Goal: Task Accomplishment & Management: Manage account settings

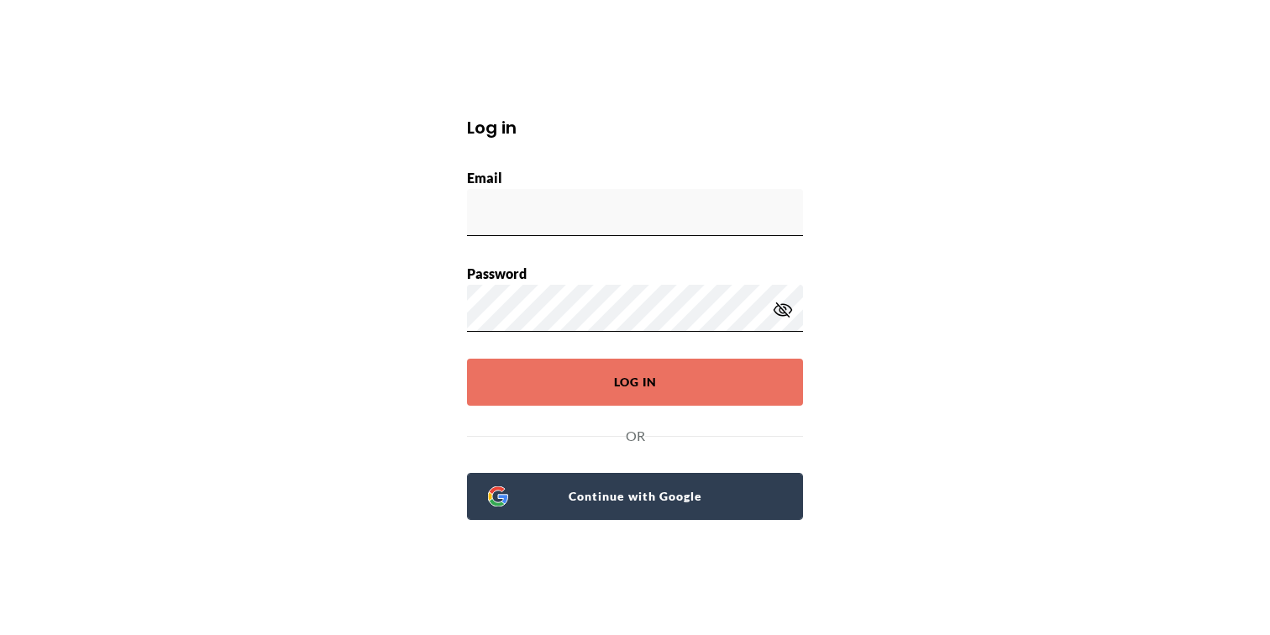
click at [696, 486] on span "Continue with Google" at bounding box center [645, 496] width 274 height 24
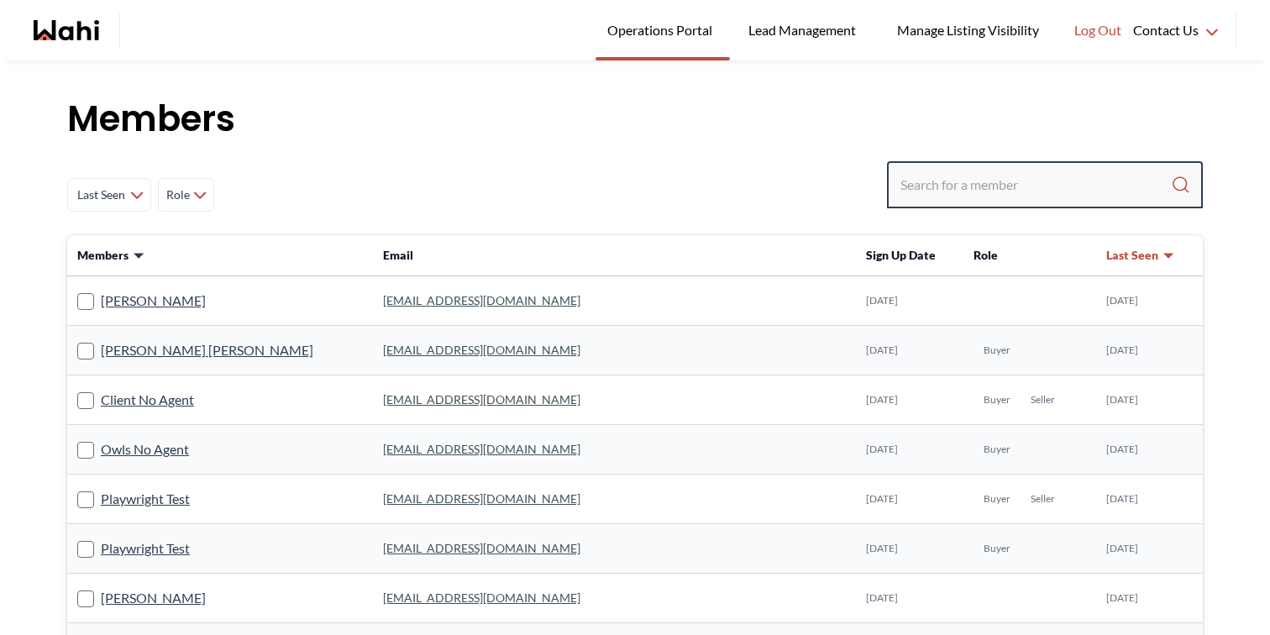
click at [970, 187] on input "Search input" at bounding box center [1035, 185] width 270 height 30
paste input "[EMAIL_ADDRESS][DOMAIN_NAME]"
type input "[EMAIL_ADDRESS][DOMAIN_NAME]"
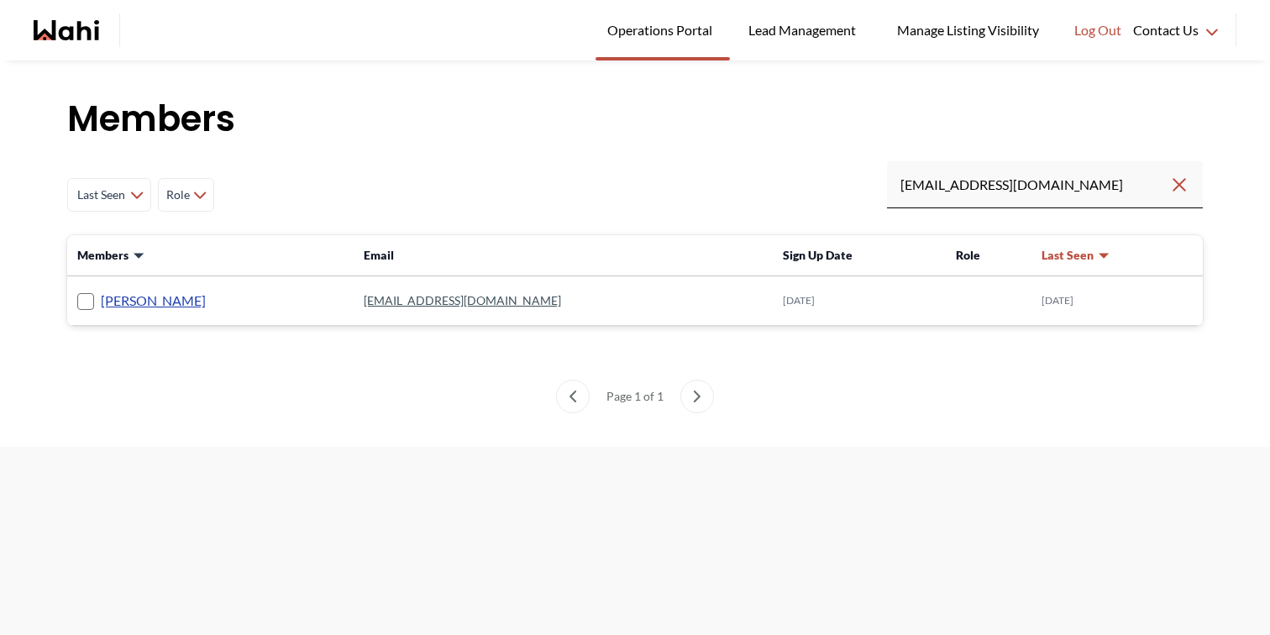
click at [158, 299] on link "[PERSON_NAME]" at bounding box center [153, 301] width 105 height 22
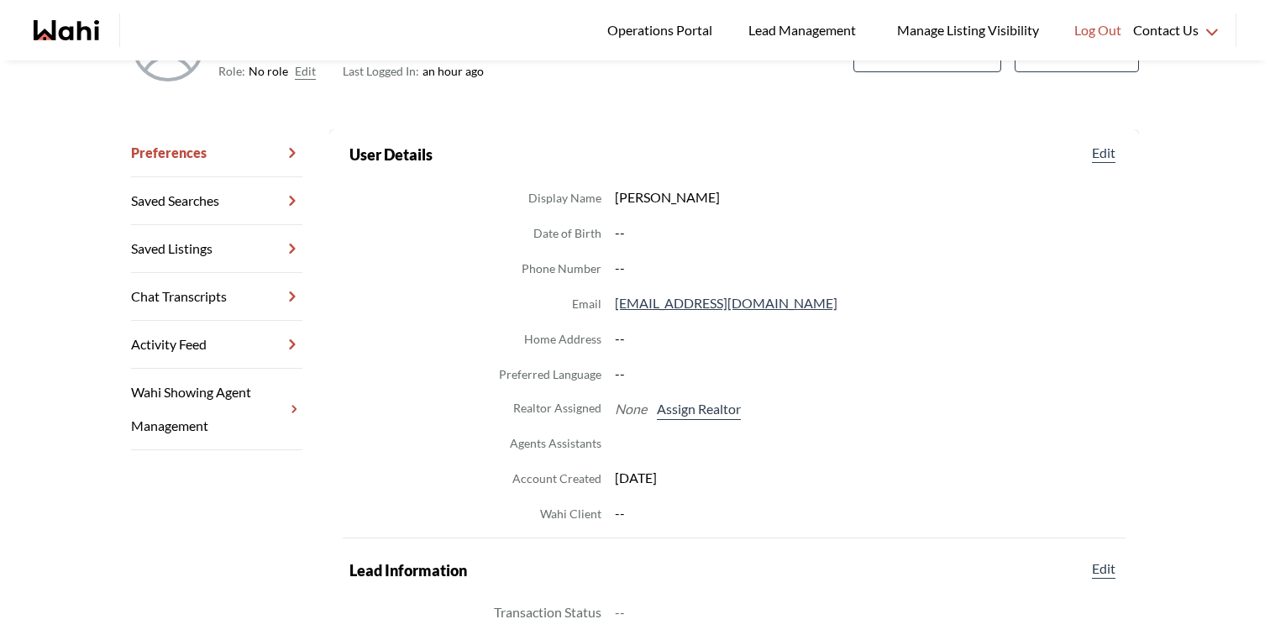
scroll to position [133, 0]
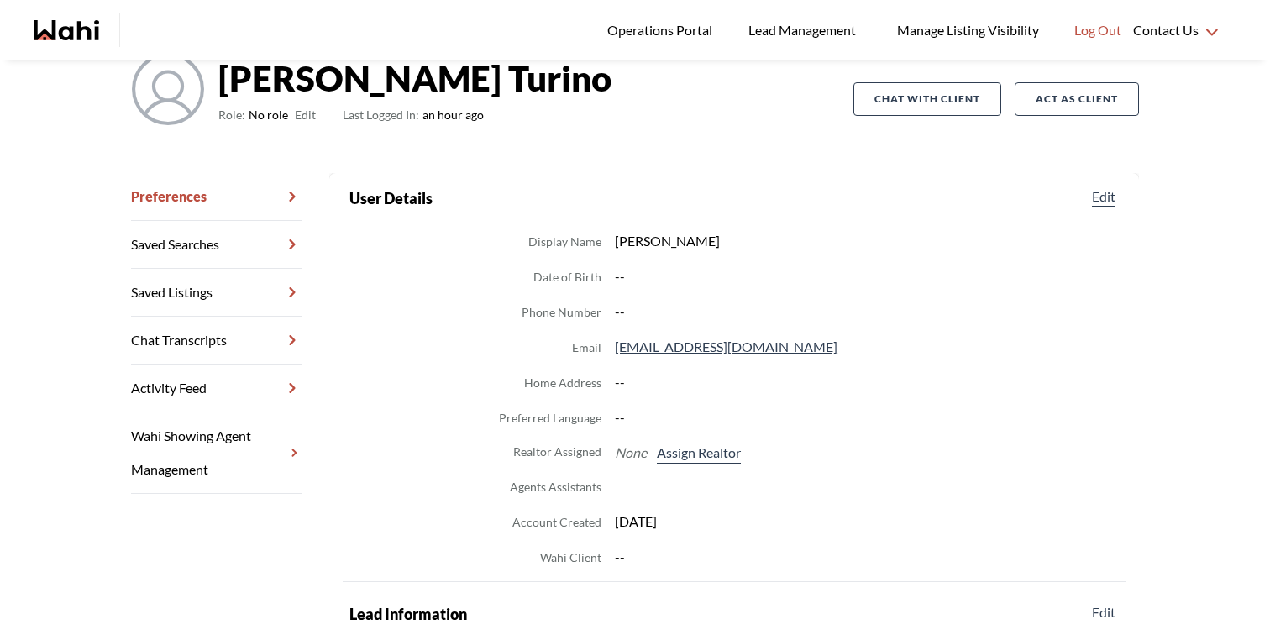
click at [307, 113] on button "Edit" at bounding box center [305, 115] width 21 height 20
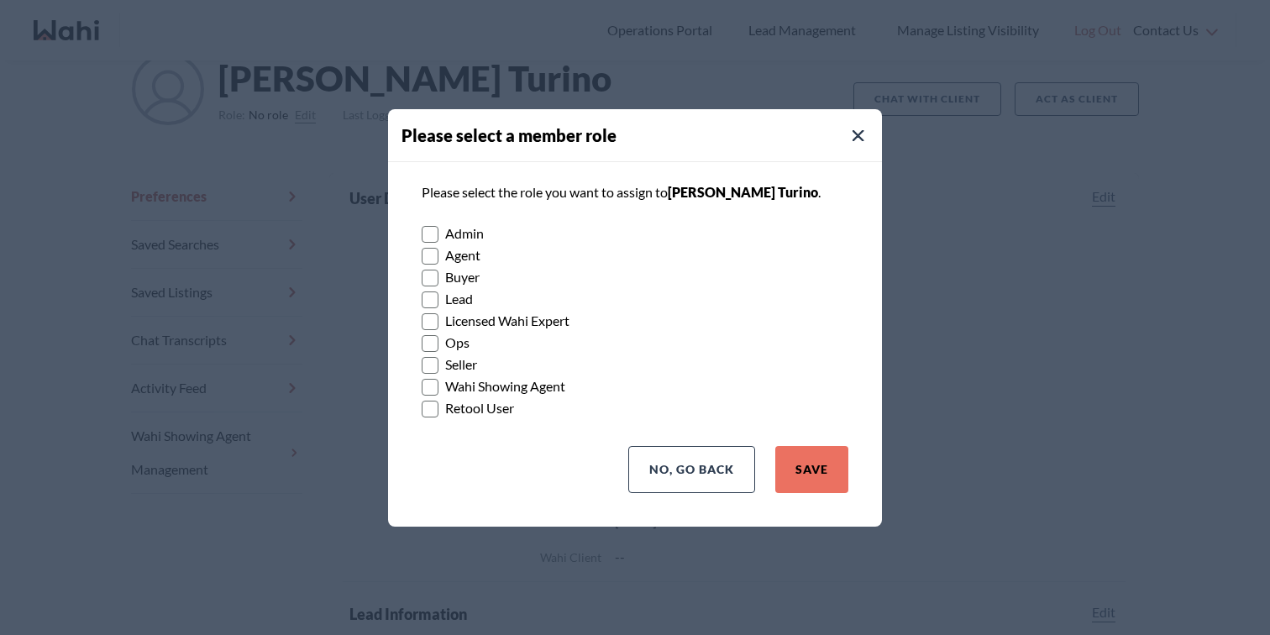
click at [465, 272] on label "Buyer" at bounding box center [635, 277] width 427 height 22
click at [422, 272] on input "Buyer" at bounding box center [422, 271] width 0 height 11
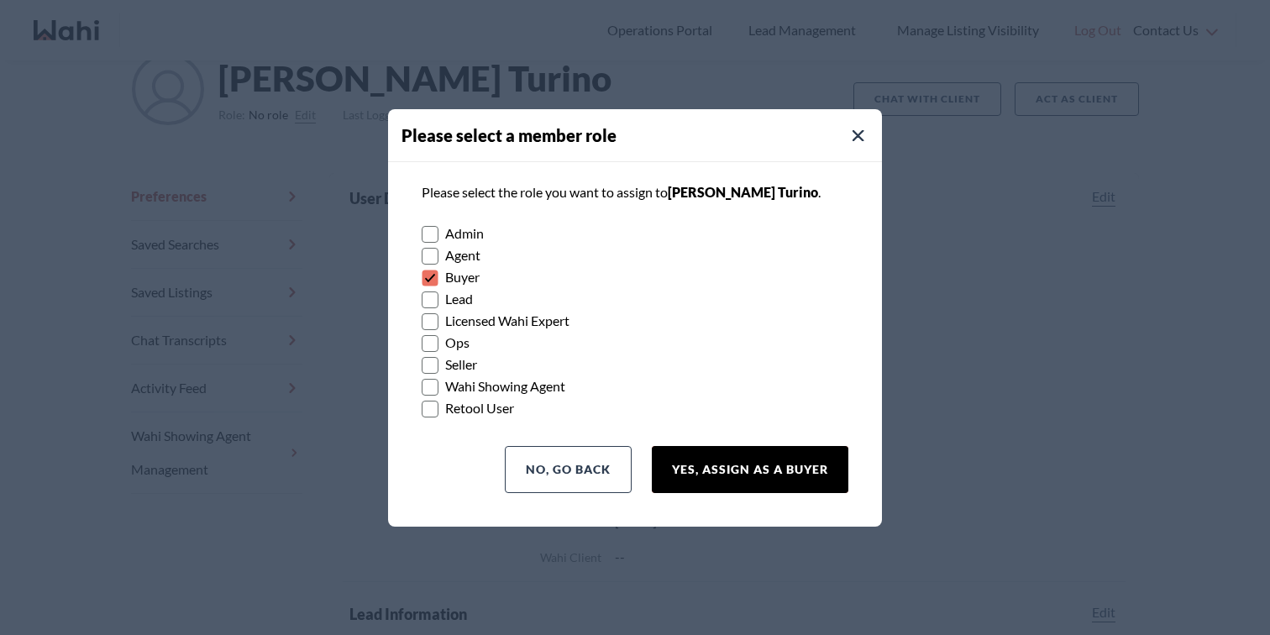
click at [699, 450] on button "Yes, Assign as a Buyer" at bounding box center [750, 469] width 196 height 47
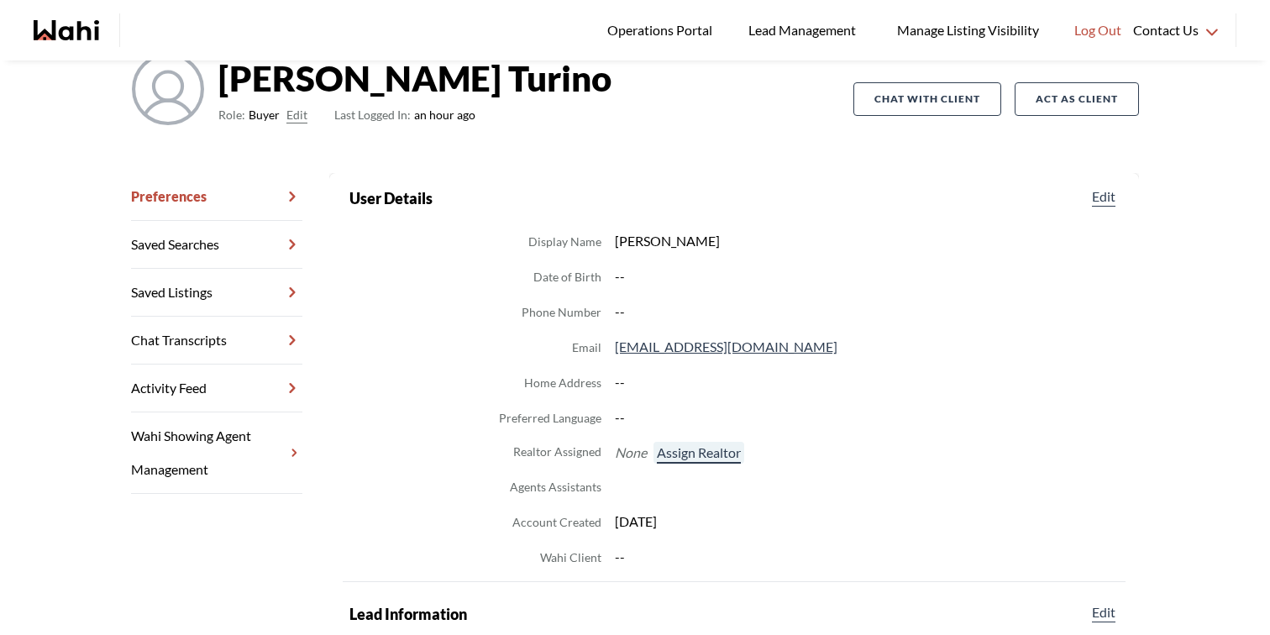
click at [726, 455] on button "Assign Realtor" at bounding box center [698, 453] width 91 height 22
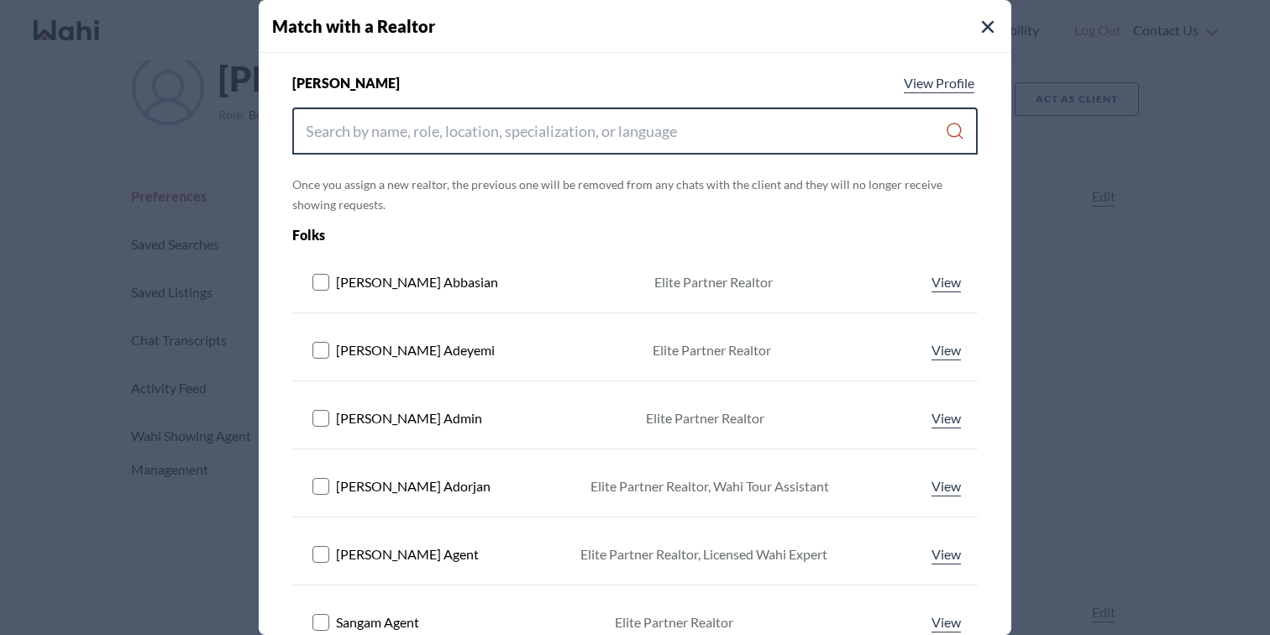
click at [577, 140] on input "Search input" at bounding box center [625, 131] width 639 height 30
paste input "[EMAIL_ADDRESS][DOMAIN_NAME]"
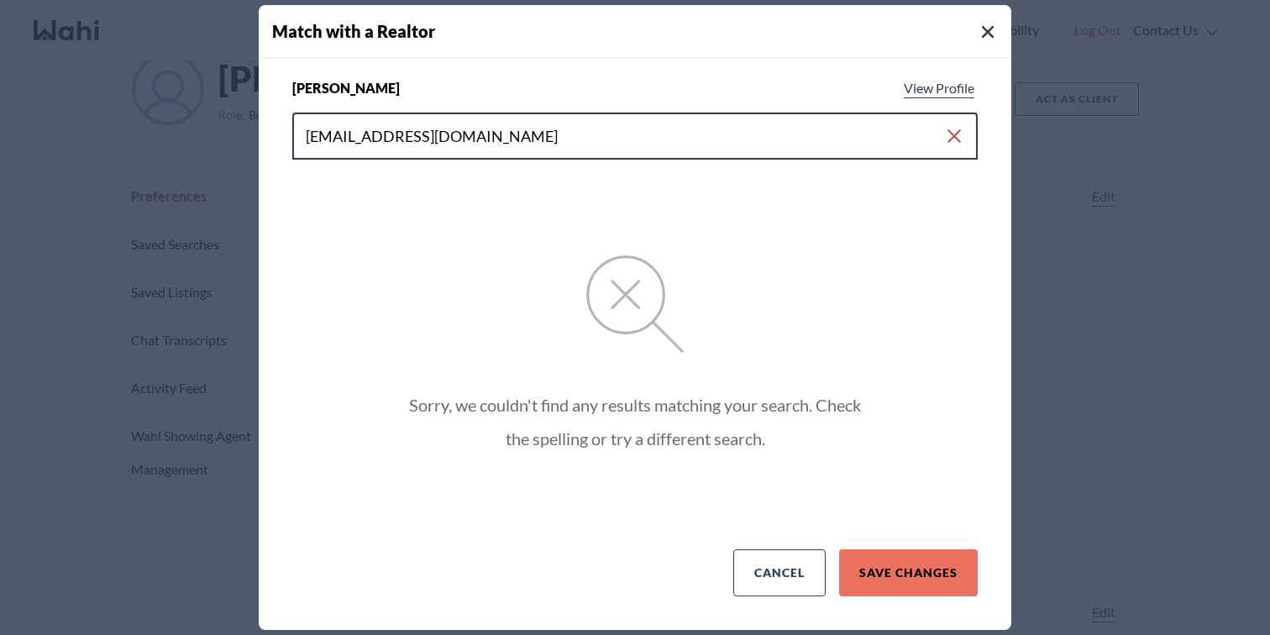
click at [577, 140] on input "[EMAIL_ADDRESS][DOMAIN_NAME]" at bounding box center [625, 136] width 638 height 30
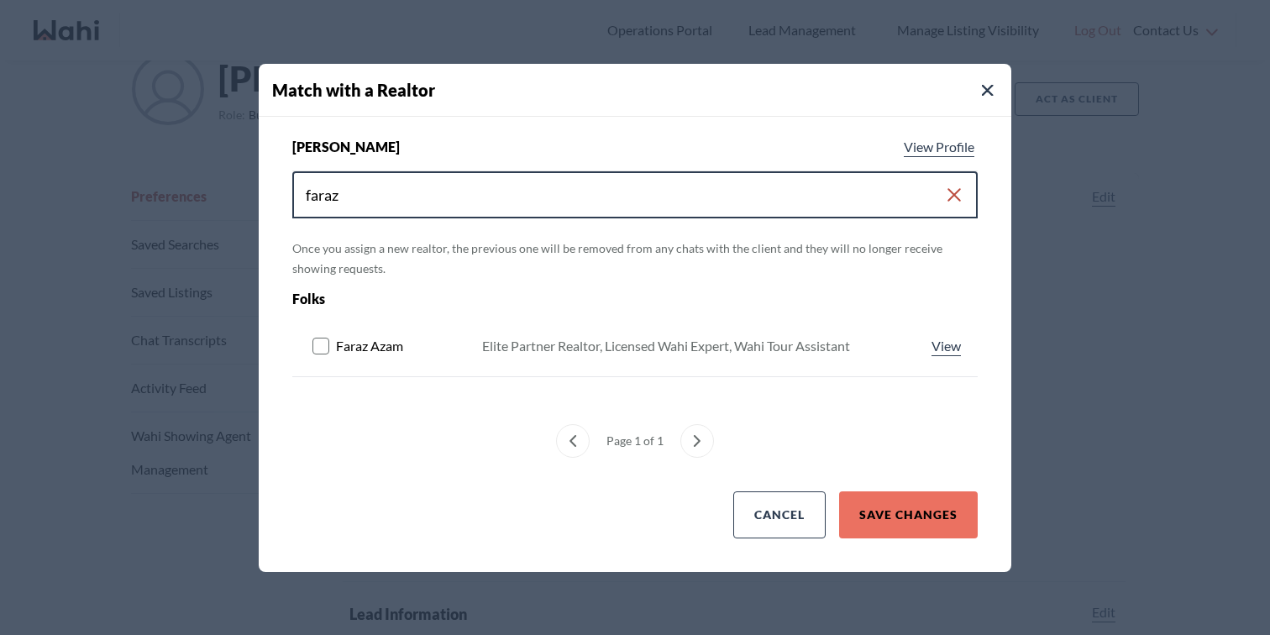
type input "faraz"
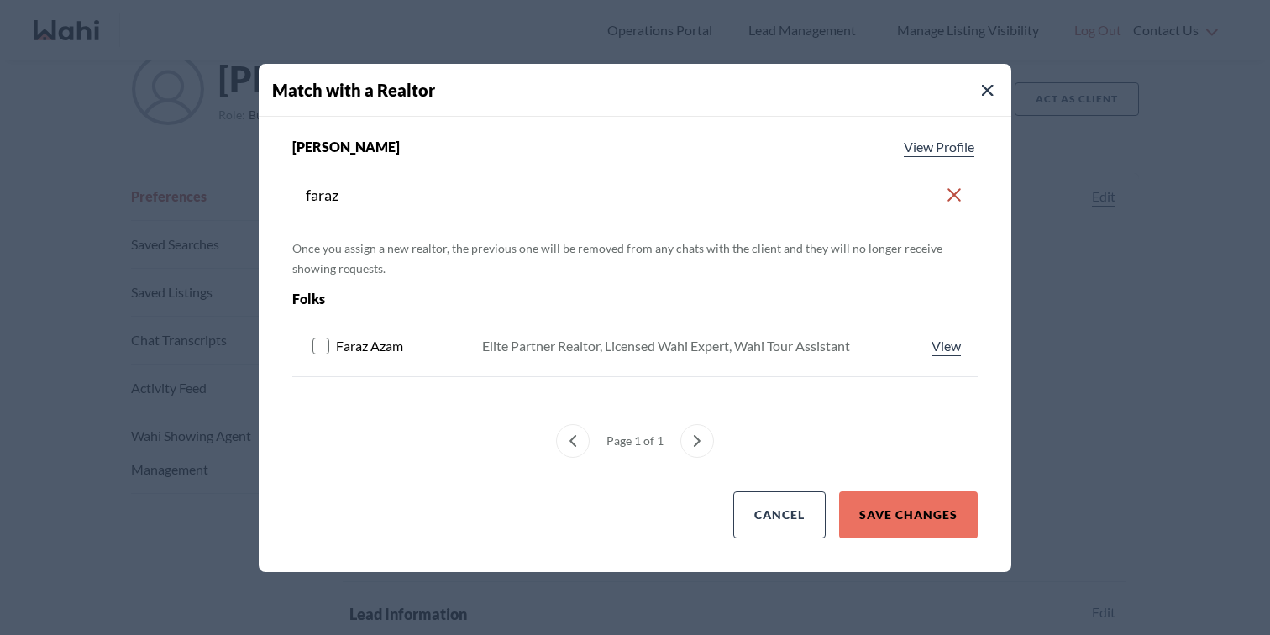
click at [326, 352] on rect at bounding box center [321, 346] width 16 height 16
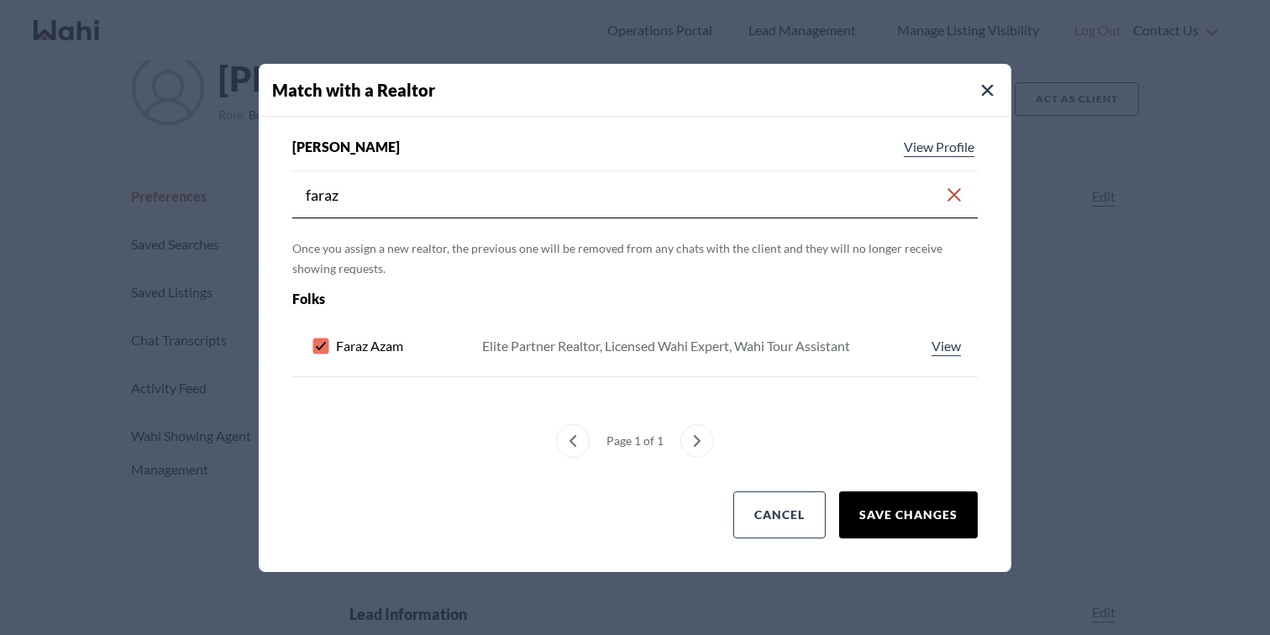
click at [878, 516] on button "Save Changes" at bounding box center [908, 514] width 139 height 47
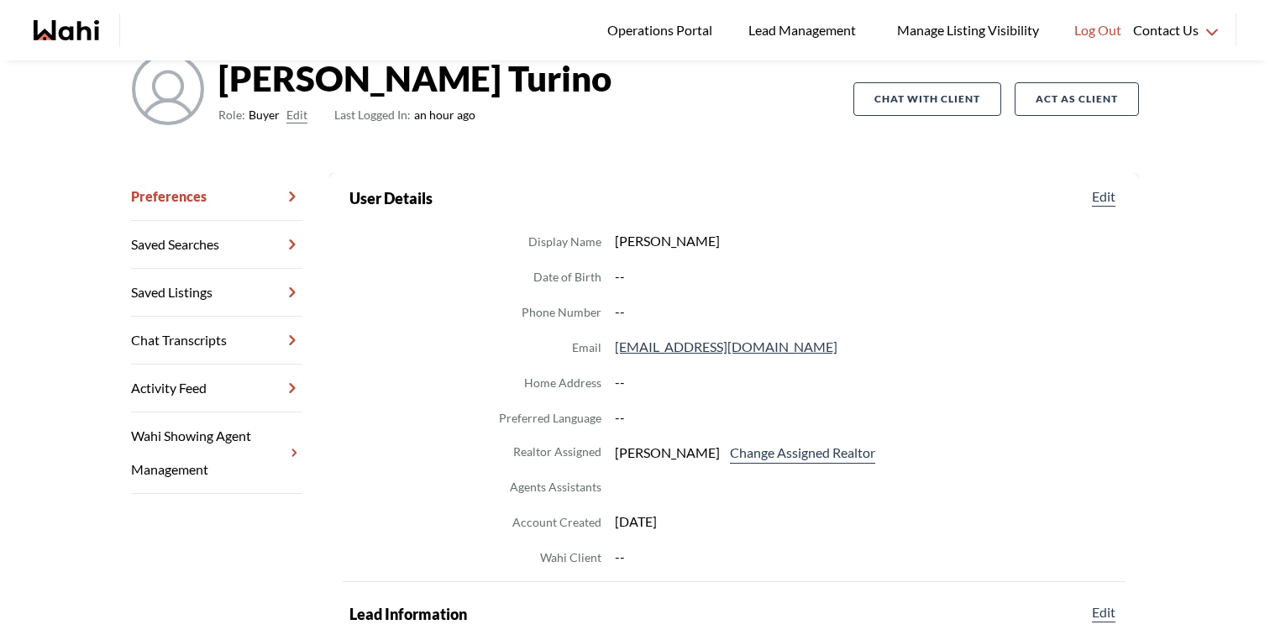
scroll to position [60, 0]
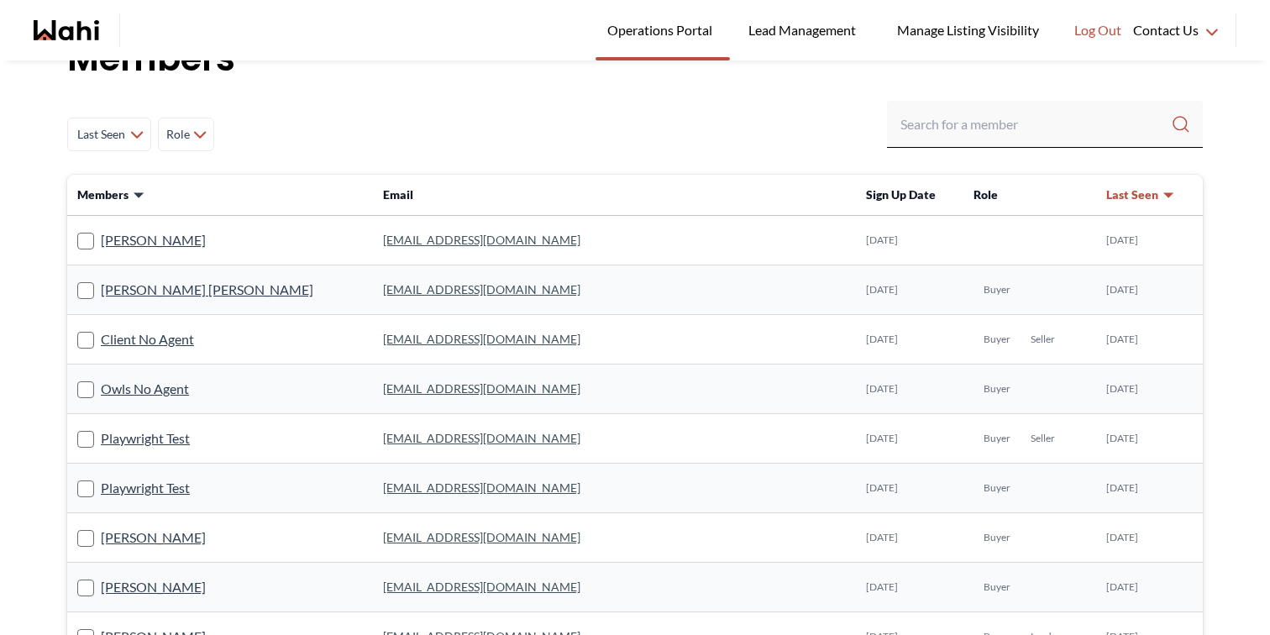
click at [955, 149] on div "Last Seen Less day than 1 day ago 1 day ago - 3 days ago 3 days ago - 1 week ag…" at bounding box center [634, 134] width 1135 height 67
click at [959, 123] on input "Search input" at bounding box center [1035, 124] width 270 height 30
type input "nicole"
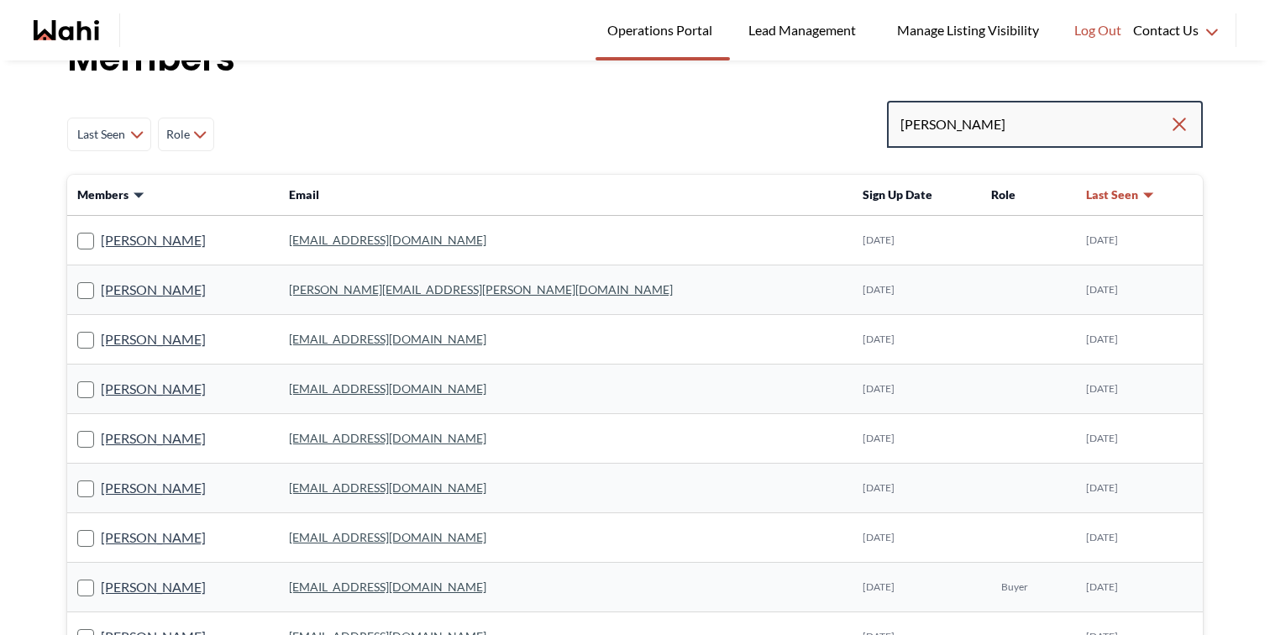
click at [956, 122] on input "nicole" at bounding box center [1034, 124] width 269 height 30
paste input "asdluy@gmail.com"
type input "nicolasdluy@gmail.com"
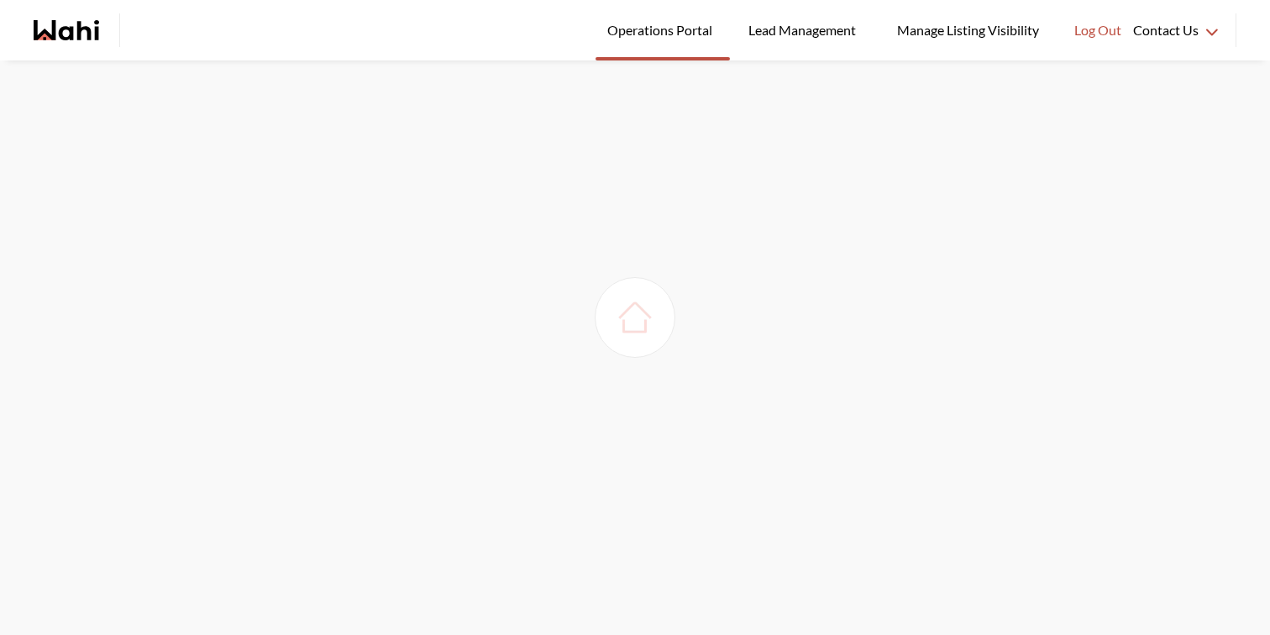
scroll to position [0, 0]
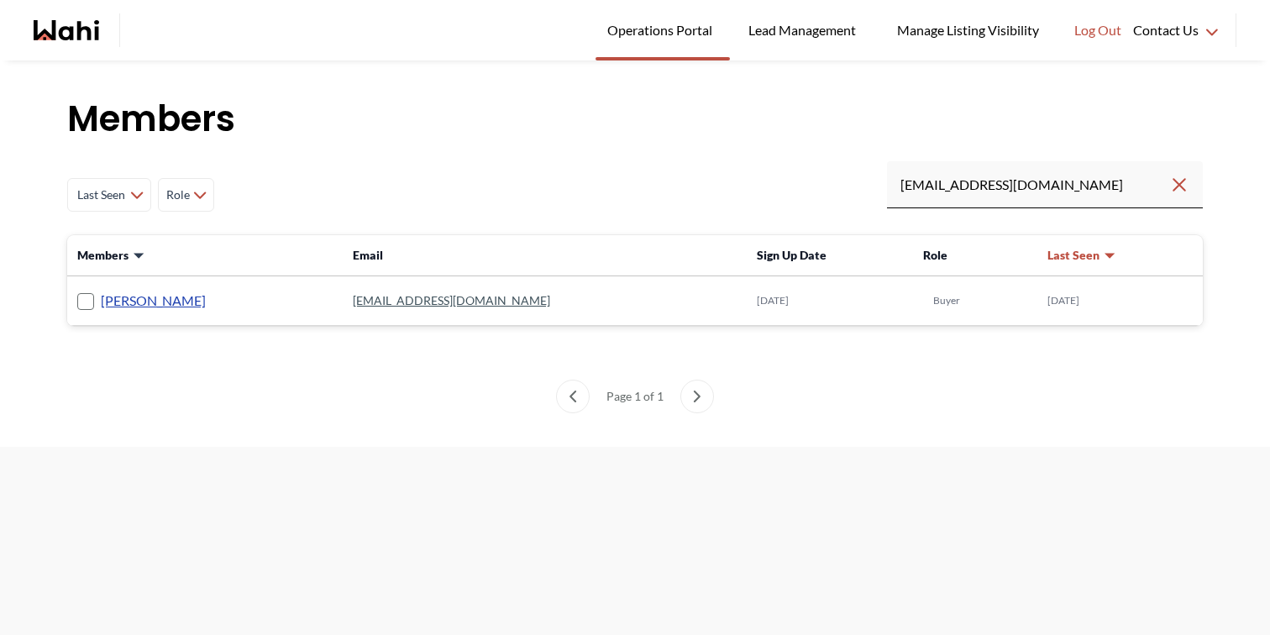
click at [128, 298] on link "Nicolas Luy" at bounding box center [153, 301] width 105 height 22
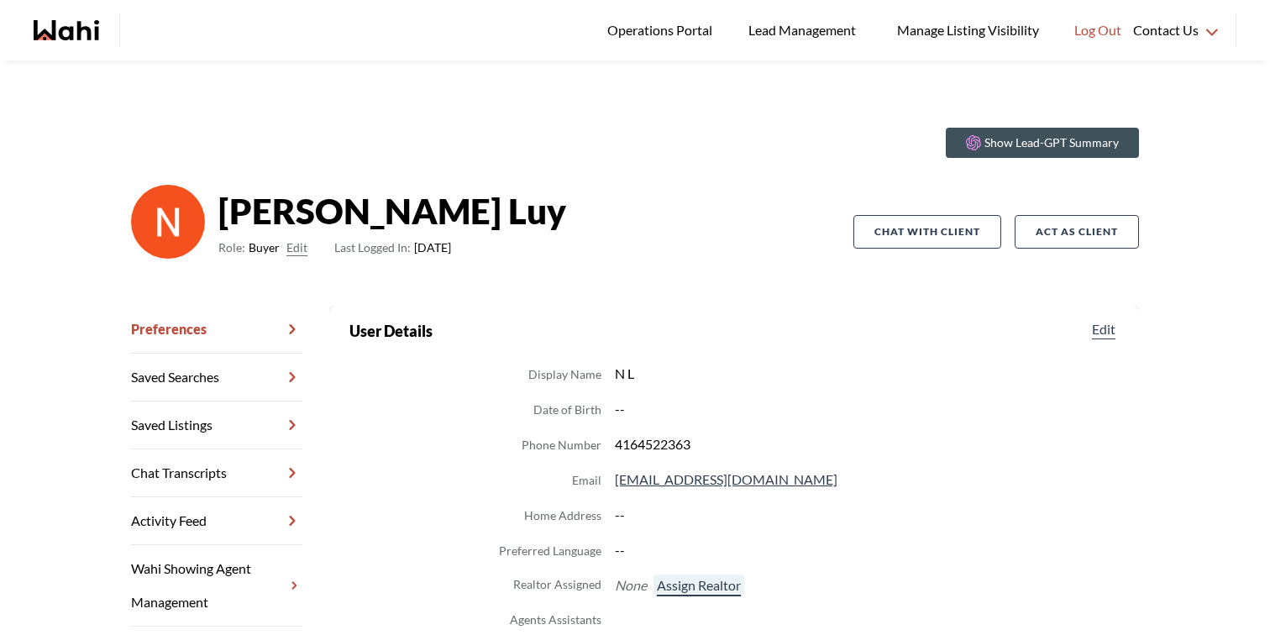
click at [683, 585] on button "Assign Realtor" at bounding box center [698, 585] width 91 height 22
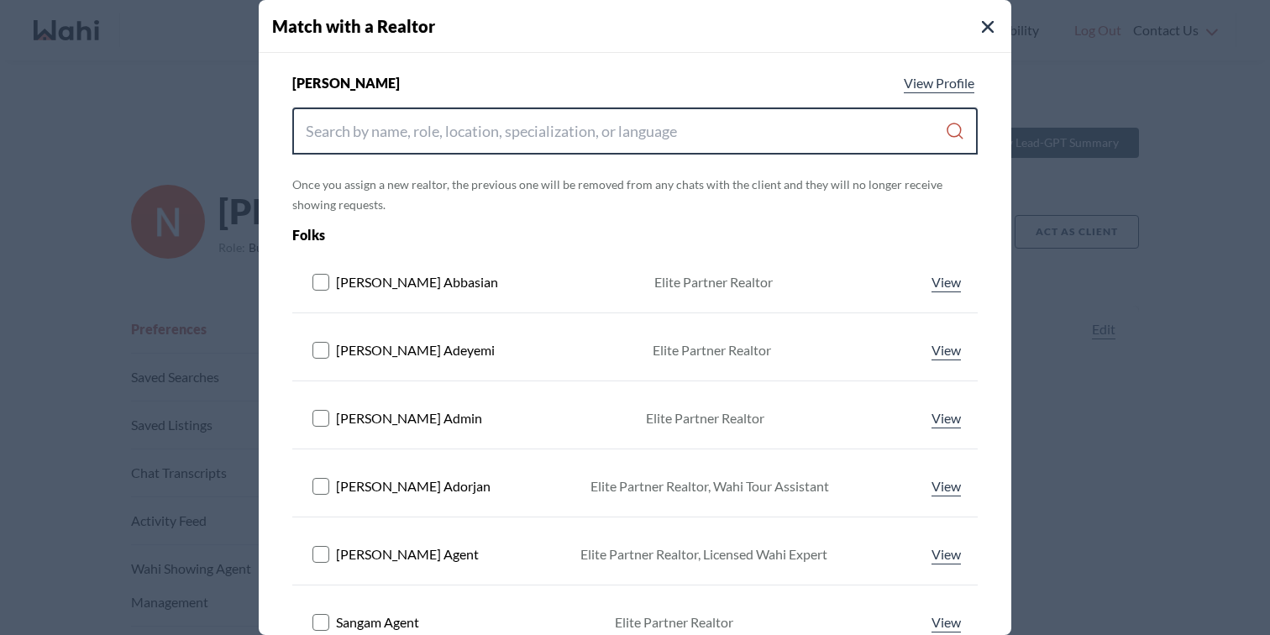
click at [368, 134] on input "Search input" at bounding box center [625, 131] width 639 height 30
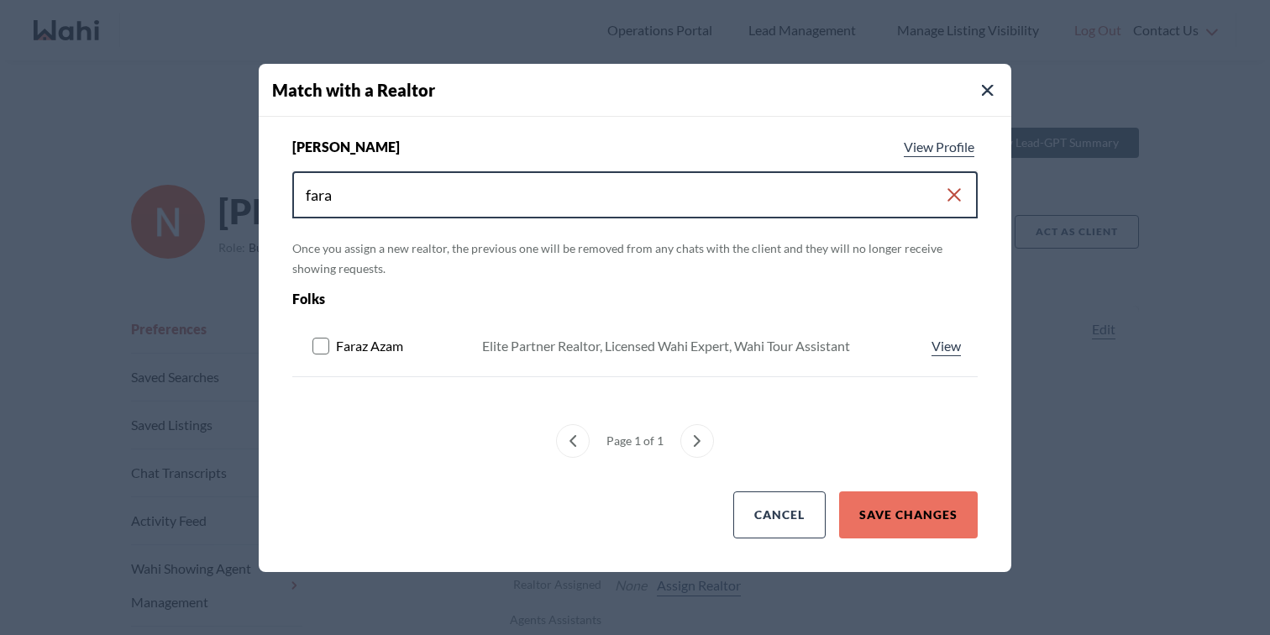
type input "fara"
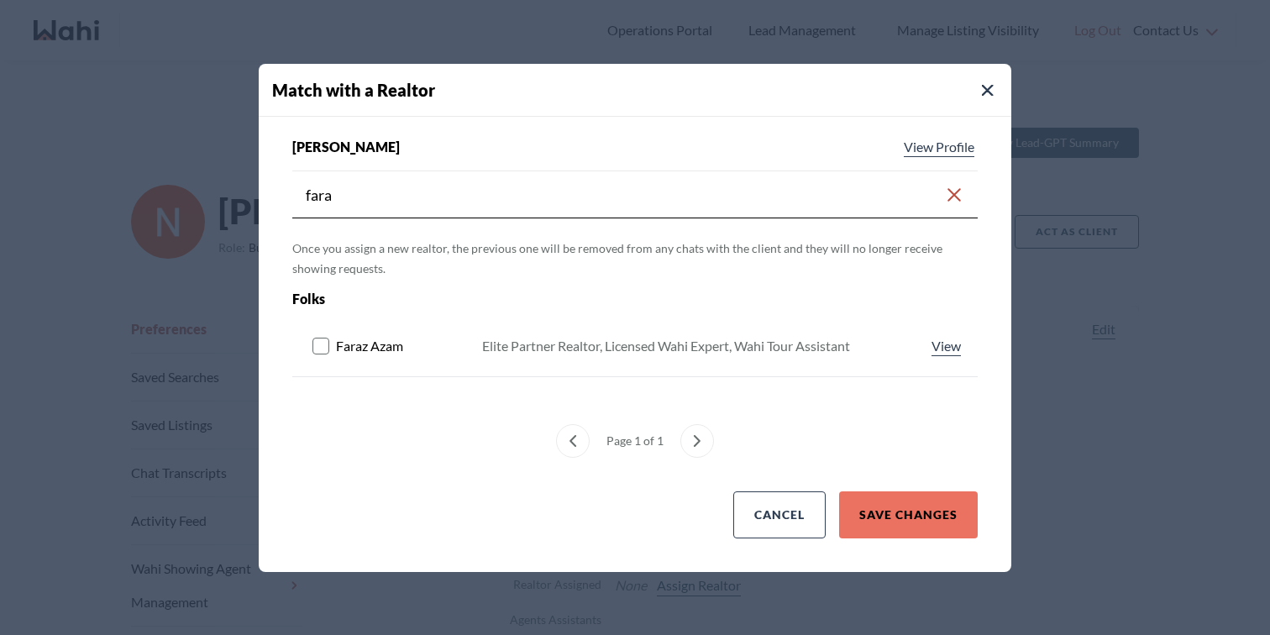
click at [322, 343] on rect at bounding box center [321, 346] width 16 height 16
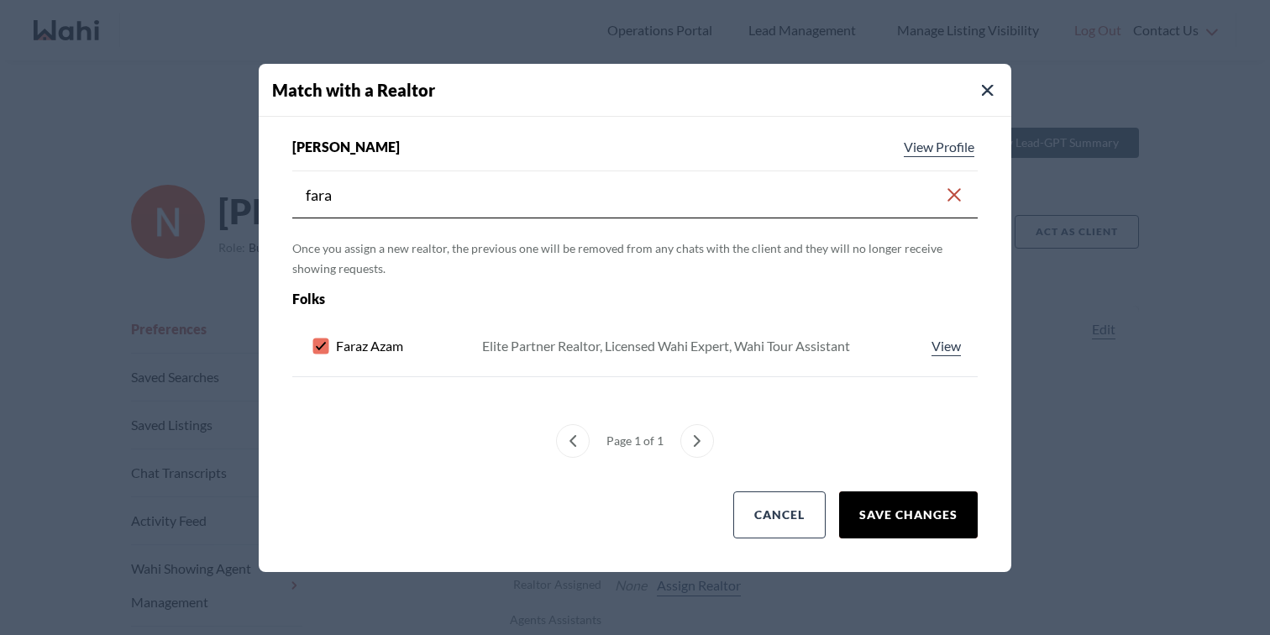
click at [889, 502] on button "Save Changes" at bounding box center [908, 514] width 139 height 47
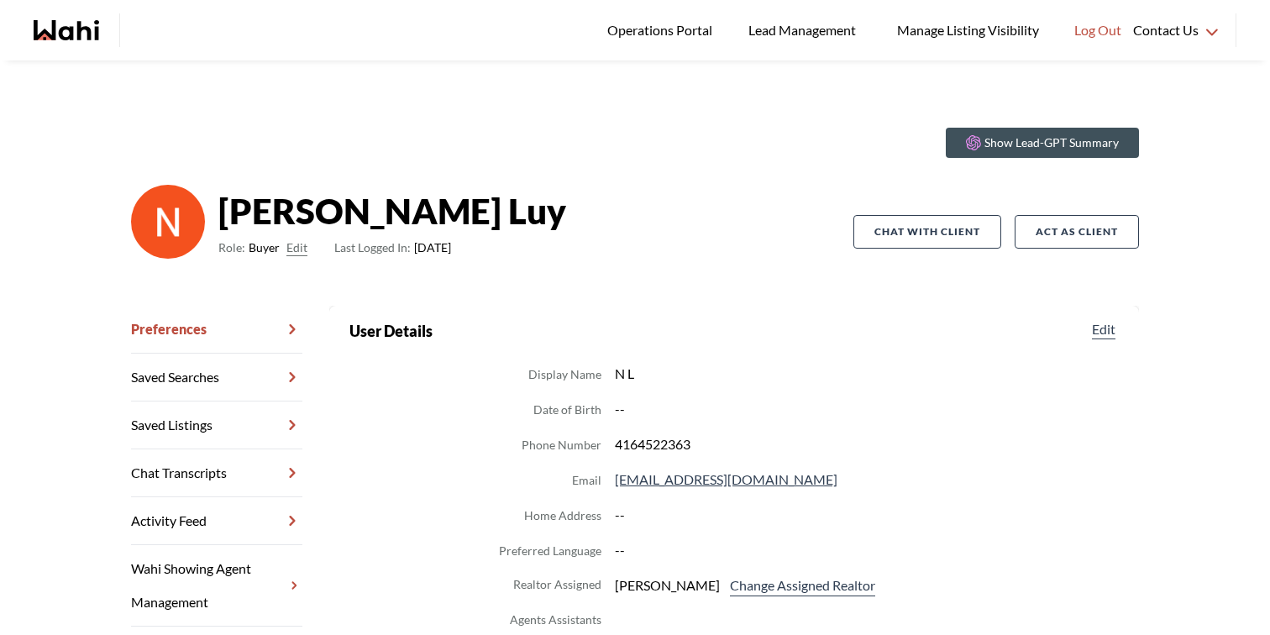
click at [57, 33] on icon "Wahi homepage" at bounding box center [66, 30] width 65 height 20
